Goal: Task Accomplishment & Management: Manage account settings

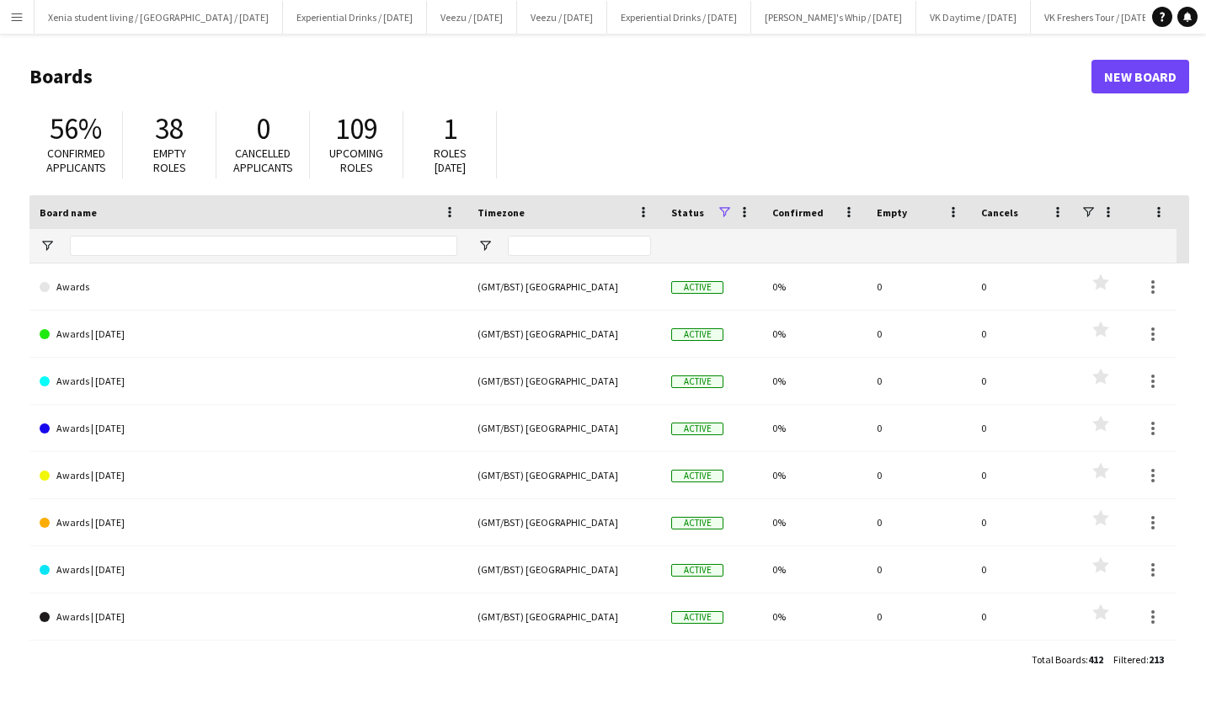
click at [13, 8] on button "Menu" at bounding box center [17, 17] width 34 height 34
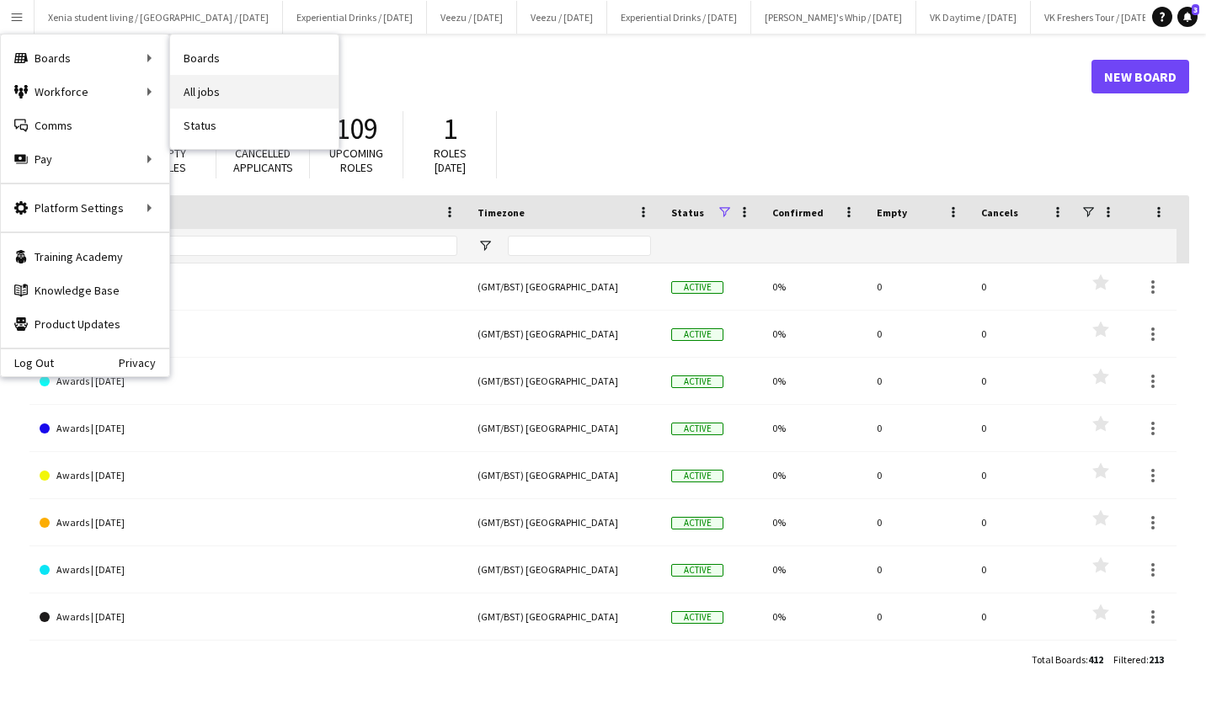
click at [235, 81] on link "All jobs" at bounding box center [254, 92] width 168 height 34
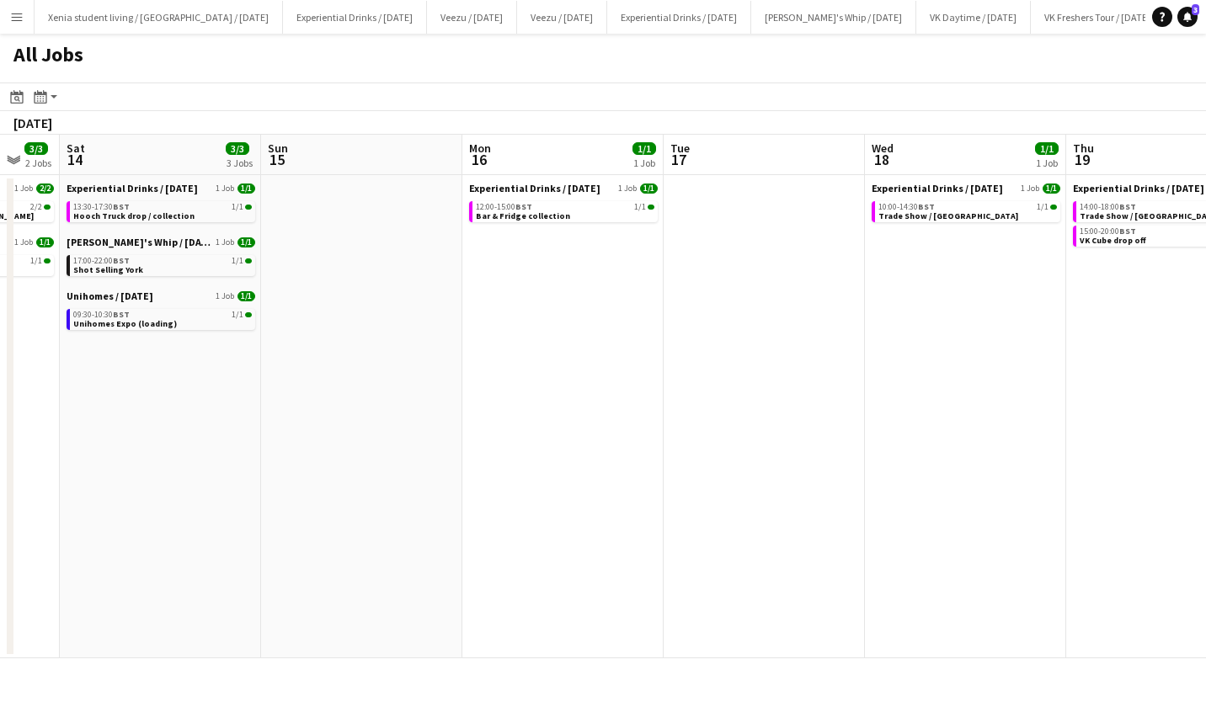
scroll to position [0, 471]
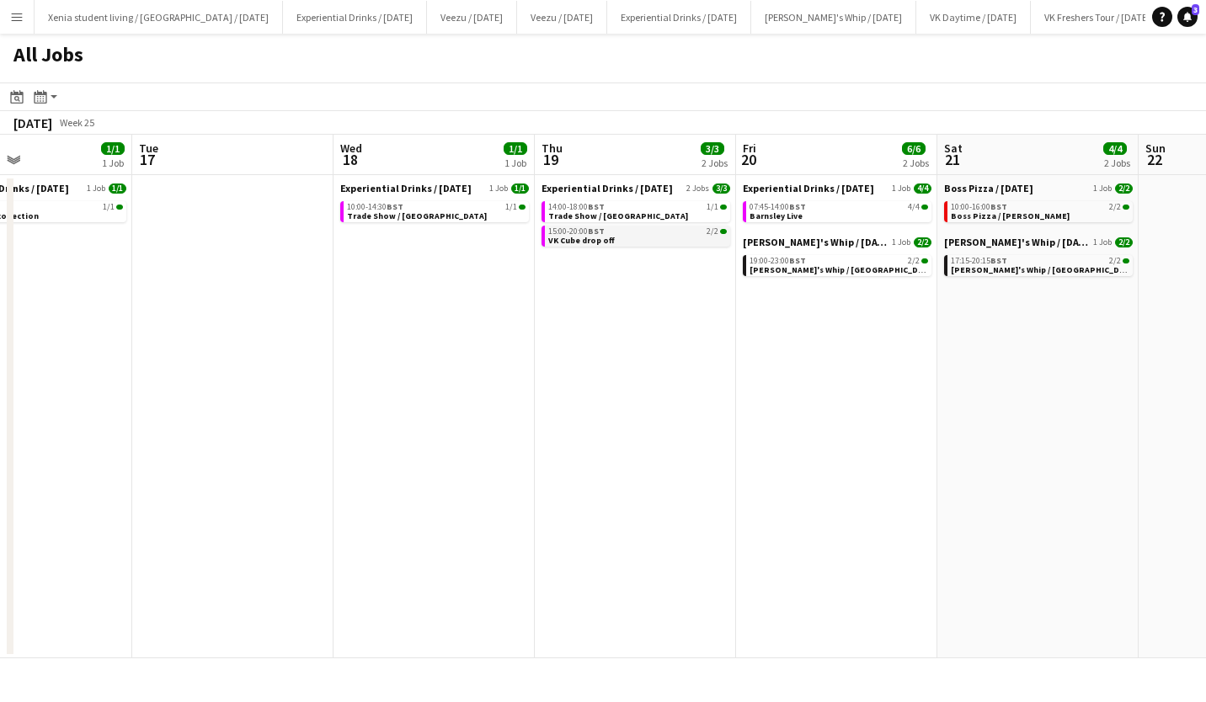
click at [630, 236] on link "15:00-20:00 BST 2/2 VK Cube drop off" at bounding box center [637, 235] width 178 height 19
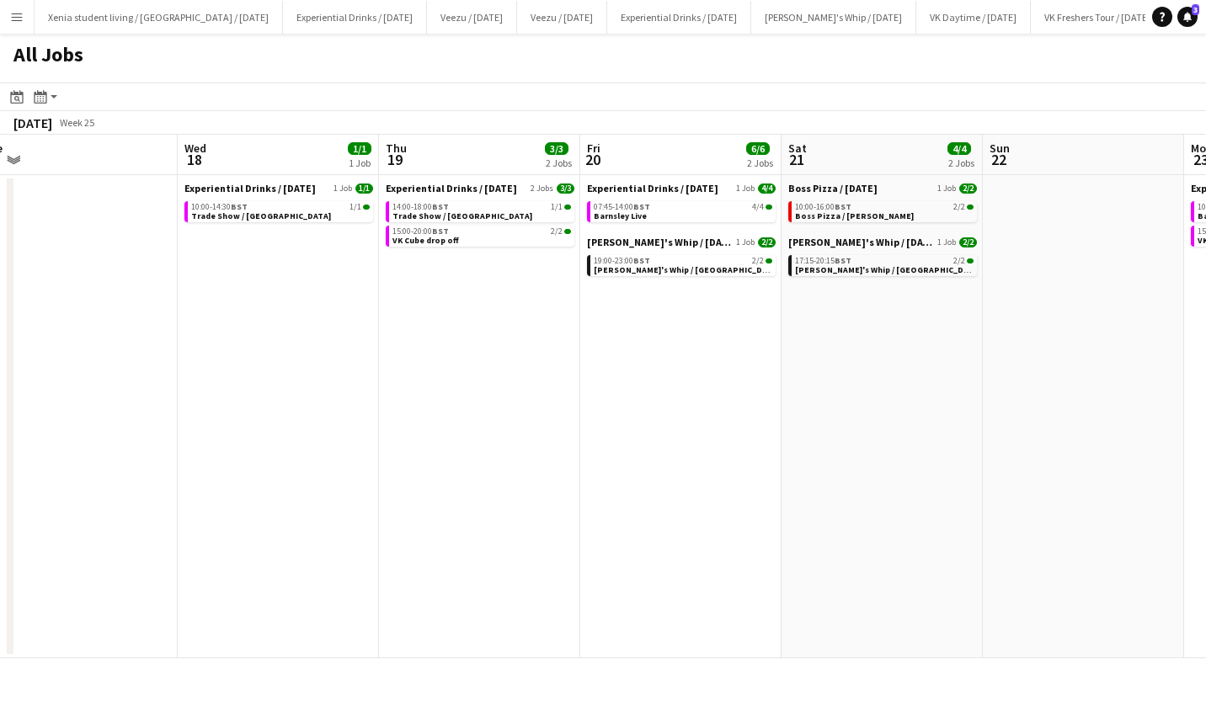
scroll to position [0, 513]
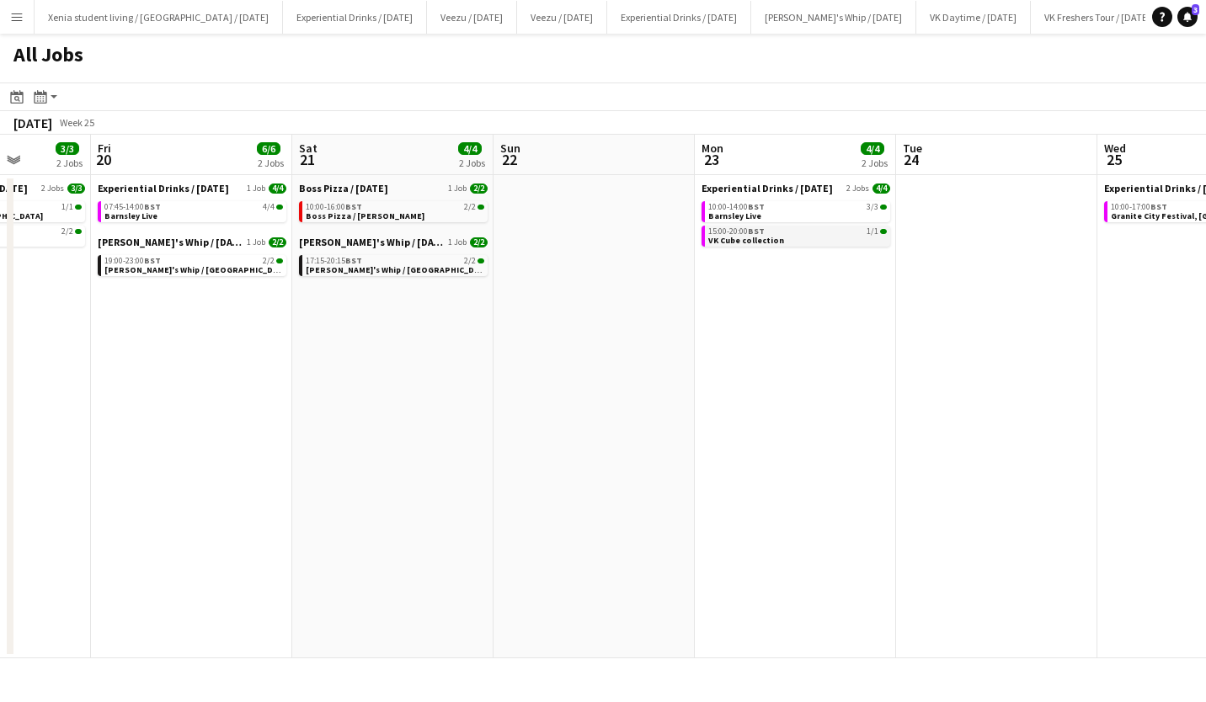
click at [793, 238] on link "15:00-20:00 BST 1/1 VK Cube collection" at bounding box center [797, 235] width 178 height 19
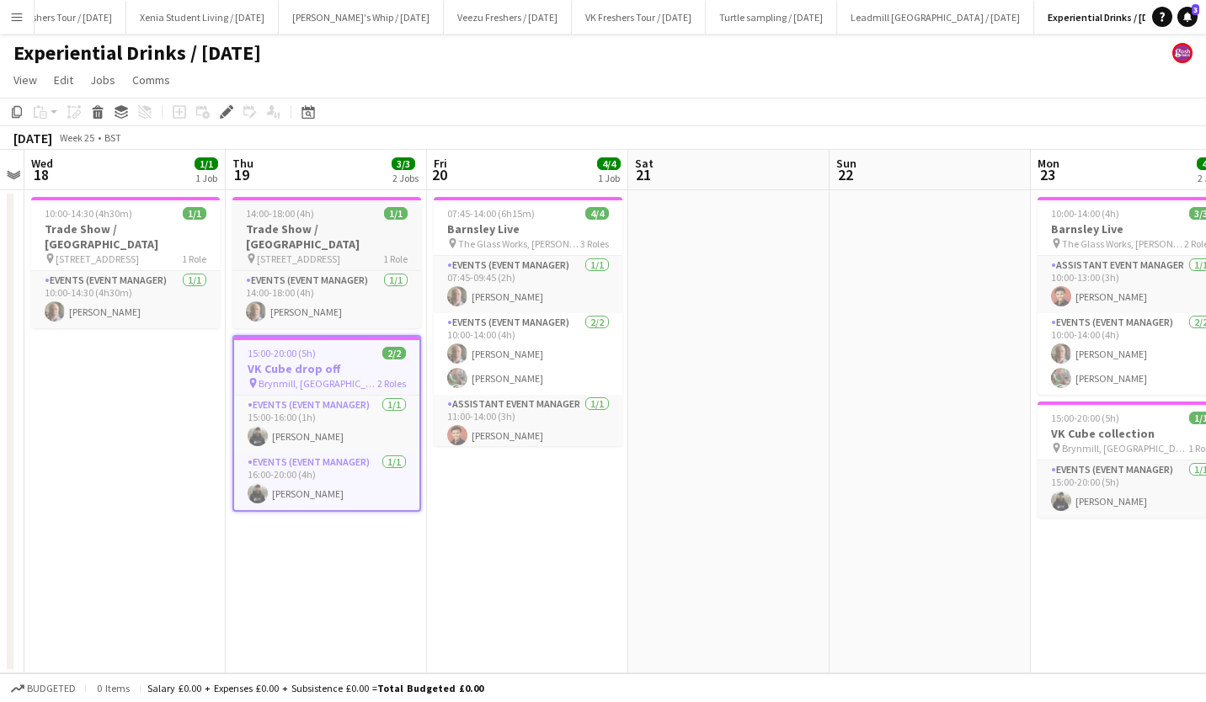
click at [323, 232] on h3 "Trade Show / [GEOGRAPHIC_DATA]" at bounding box center [326, 236] width 189 height 30
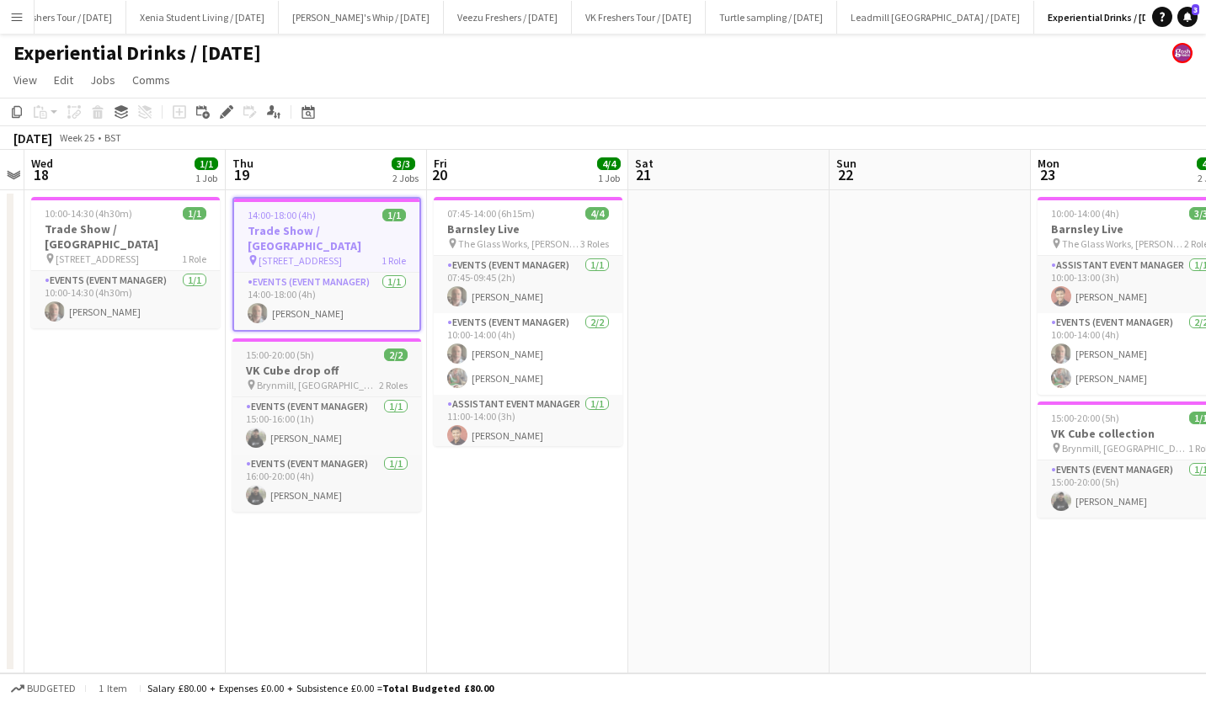
click at [305, 363] on h3 "VK Cube drop off" at bounding box center [326, 370] width 189 height 15
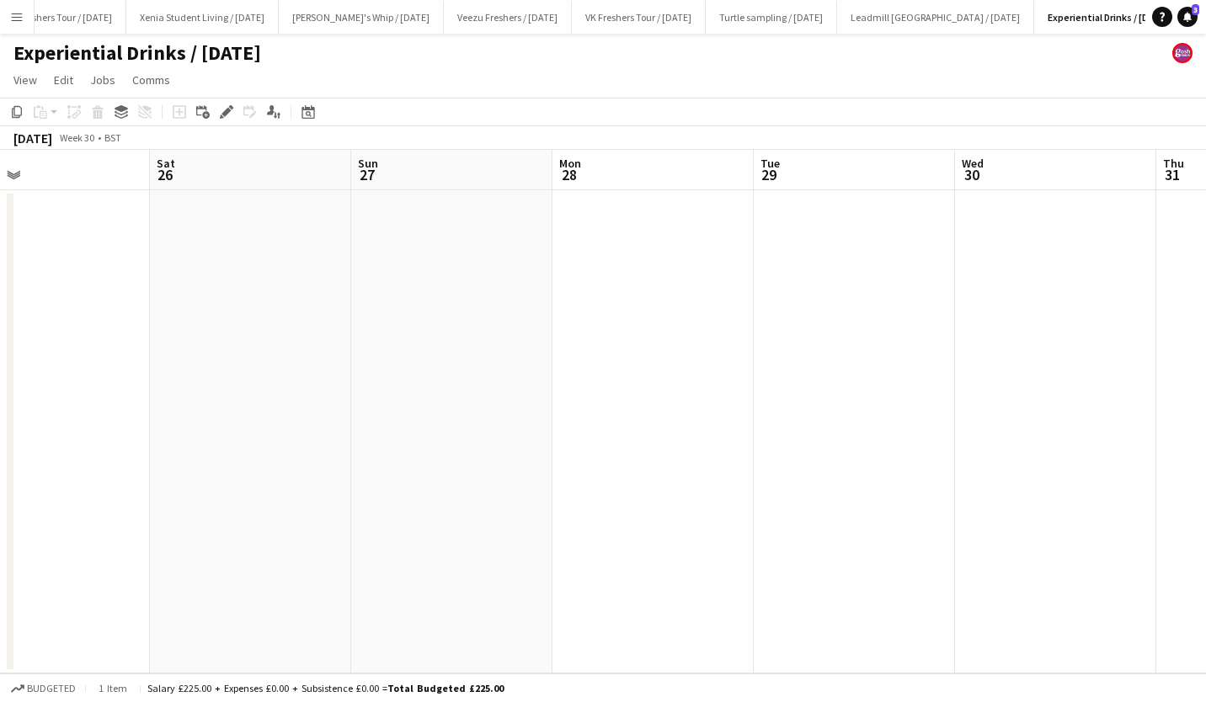
scroll to position [0, 657]
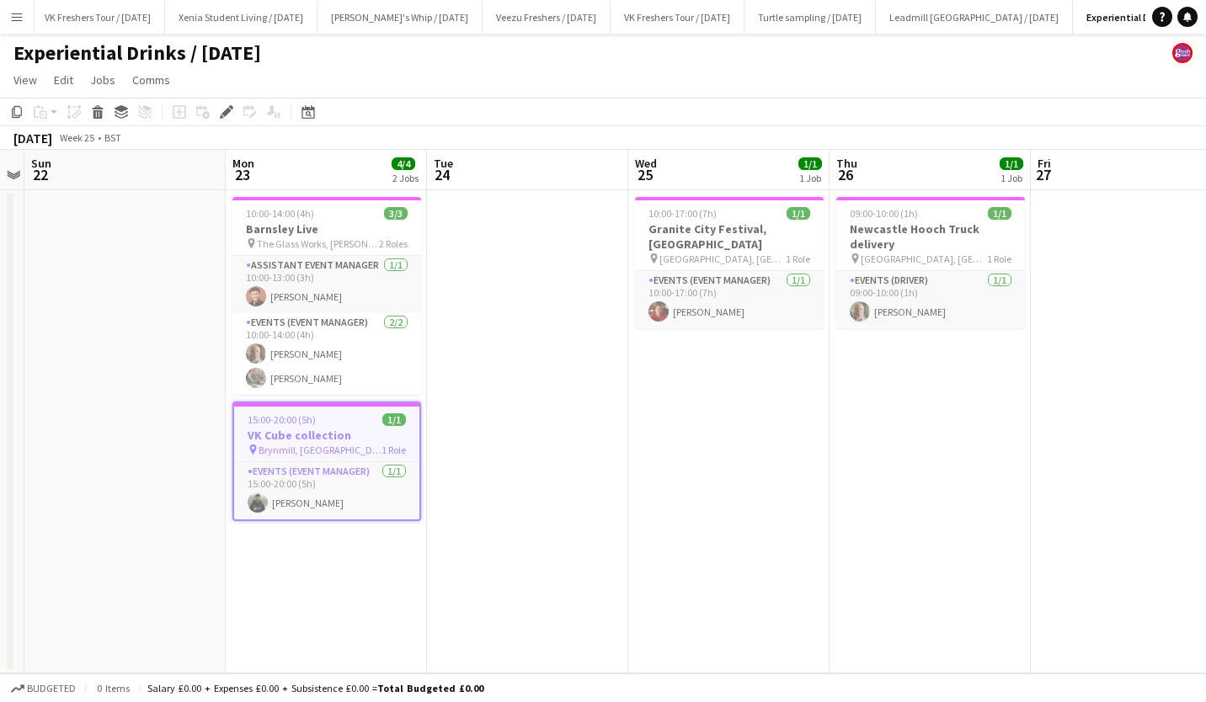
scroll to position [0, 1018]
click at [232, 109] on icon "Edit" at bounding box center [226, 111] width 13 height 13
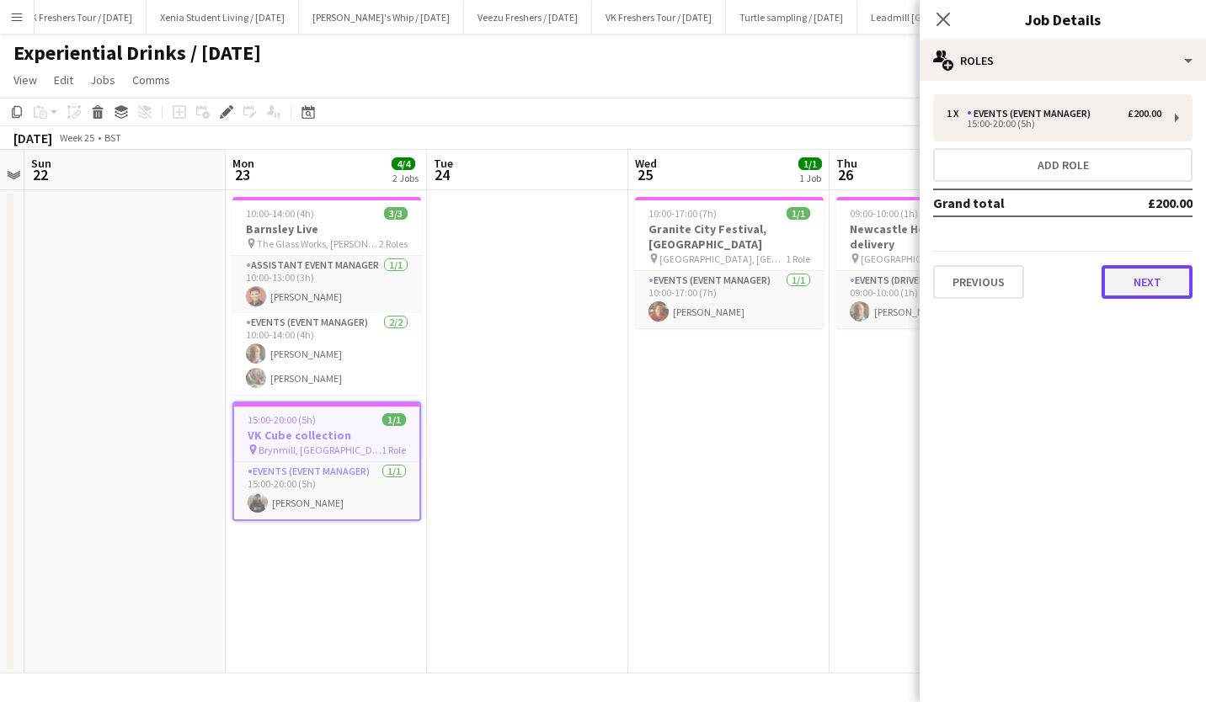
click at [1163, 285] on button "Next" at bounding box center [1146, 282] width 91 height 34
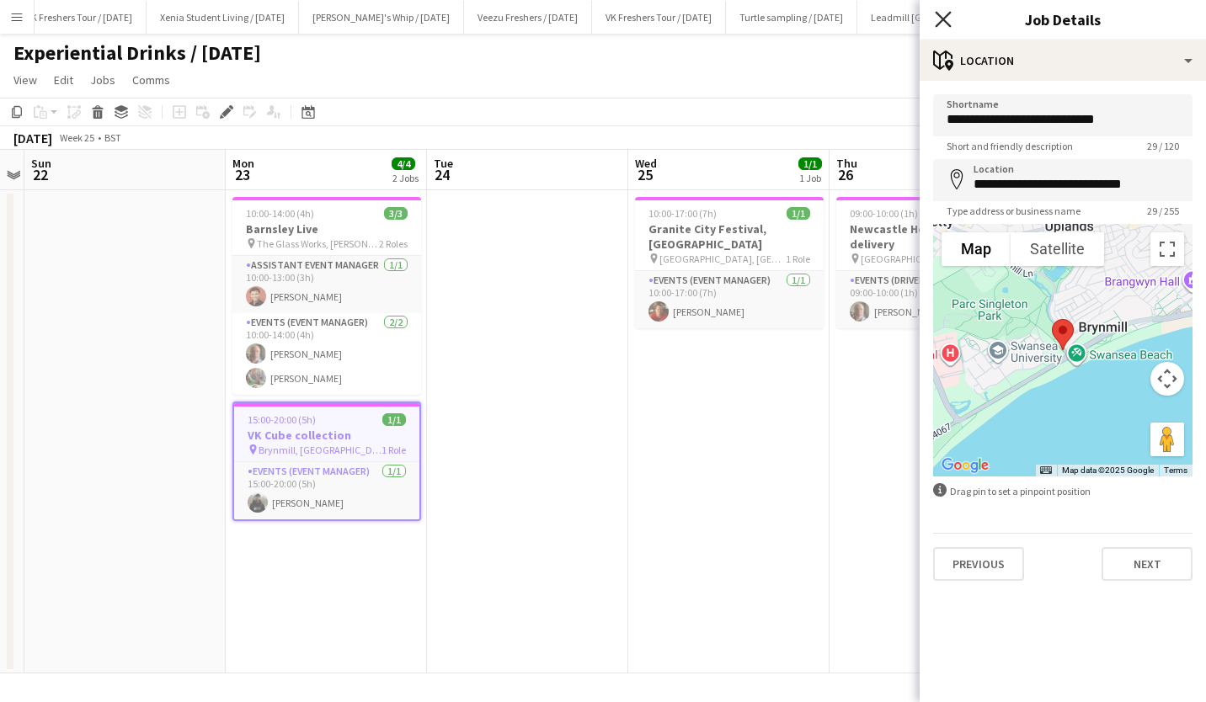
click at [947, 13] on icon at bounding box center [942, 19] width 16 height 16
